Goal: Task Accomplishment & Management: Manage account settings

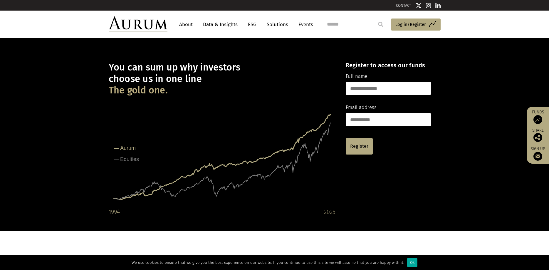
click at [366, 87] on input "text" at bounding box center [388, 88] width 85 height 13
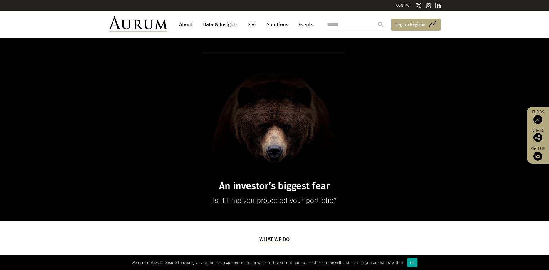
click at [420, 22] on span "Log in/Register" at bounding box center [410, 24] width 31 height 7
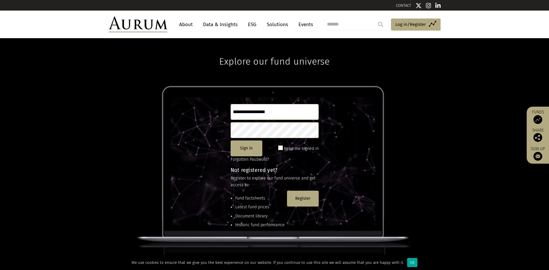
type input "**********"
click at [245, 149] on button "Sign in" at bounding box center [247, 148] width 32 height 16
